Goal: Task Accomplishment & Management: Manage account settings

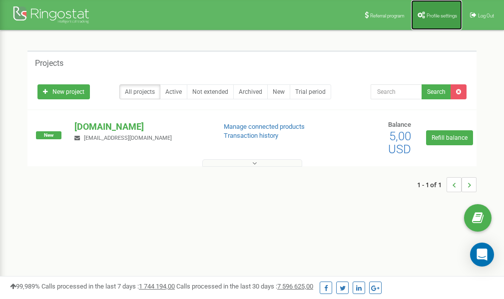
click at [426, 14] on span "Profile settings" at bounding box center [441, 15] width 30 height 5
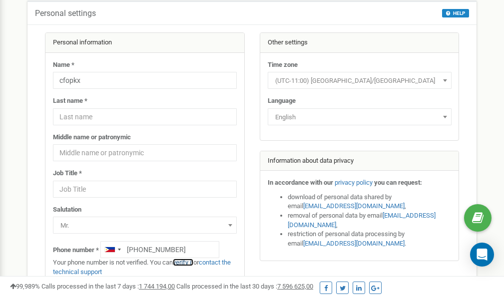
click at [187, 262] on link "verify it" at bounding box center [183, 262] width 20 height 7
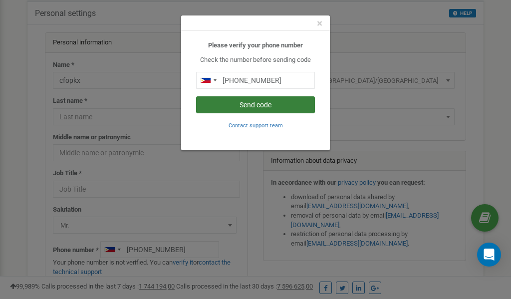
click at [252, 105] on button "Send code" at bounding box center [255, 104] width 119 height 17
